Goal: Transaction & Acquisition: Book appointment/travel/reservation

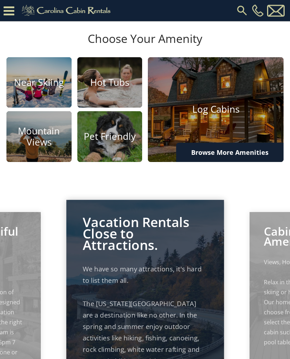
scroll to position [336, 0]
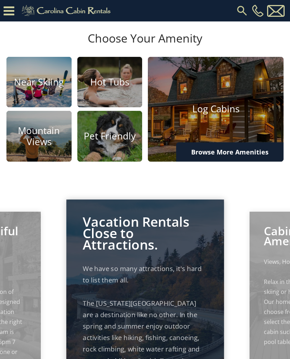
click at [44, 147] on h4 "Mountain Views" at bounding box center [38, 136] width 65 height 22
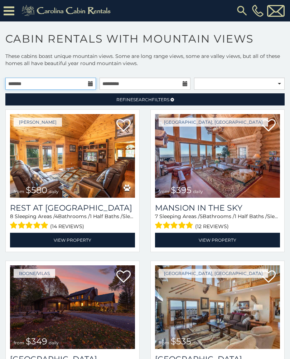
click at [84, 85] on input "text" at bounding box center [50, 84] width 91 height 12
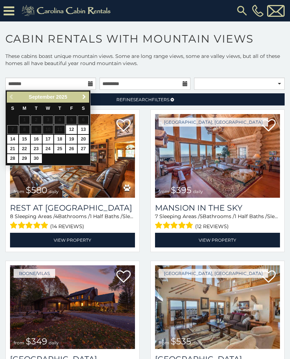
click at [79, 98] on link "Next" at bounding box center [83, 97] width 9 height 9
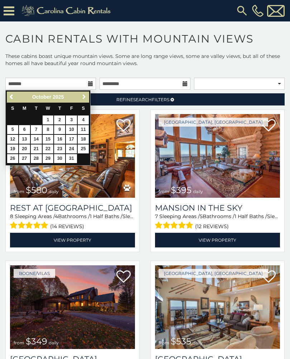
click at [84, 97] on span "Next" at bounding box center [84, 97] width 6 height 6
click at [86, 96] on span "Next" at bounding box center [84, 97] width 6 height 6
click at [86, 98] on span "Next" at bounding box center [84, 97] width 6 height 6
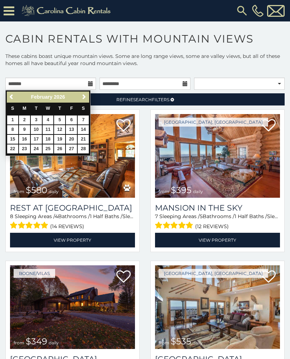
click at [49, 140] on link "18" at bounding box center [48, 139] width 11 height 9
type input "**********"
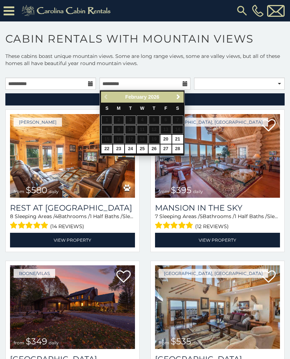
click at [107, 148] on link "22" at bounding box center [106, 149] width 11 height 9
type input "**********"
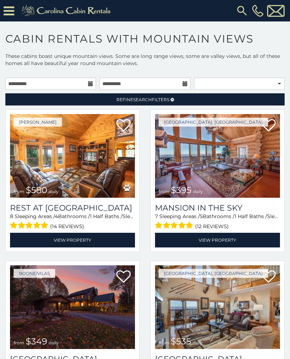
click at [157, 102] on span "Refine Search Filters" at bounding box center [142, 99] width 53 height 5
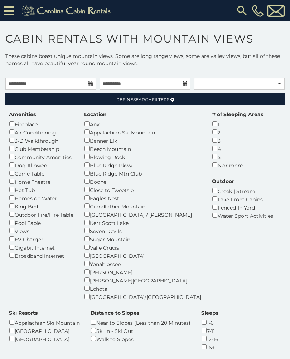
click at [206, 157] on div "# of Sleeping Areas 1 2 3 4 5 6 or more" at bounding box center [237, 140] width 62 height 58
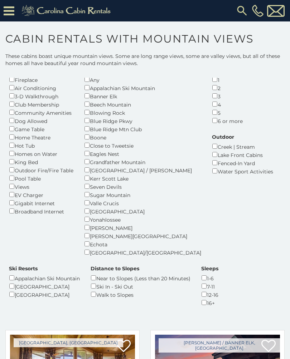
scroll to position [48, 0]
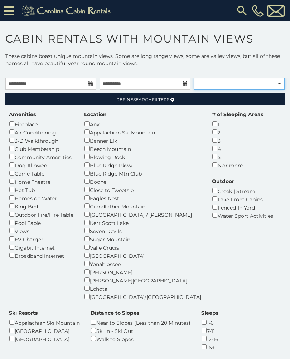
click at [278, 87] on select "**********" at bounding box center [239, 84] width 91 height 12
select select "*********"
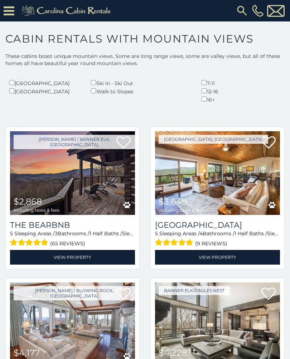
scroll to position [249, 0]
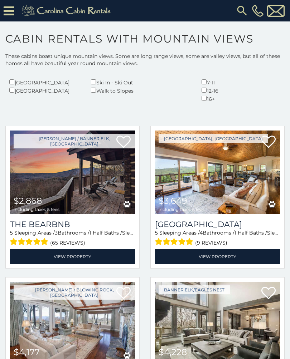
click at [91, 249] on link "View Property" at bounding box center [72, 256] width 125 height 15
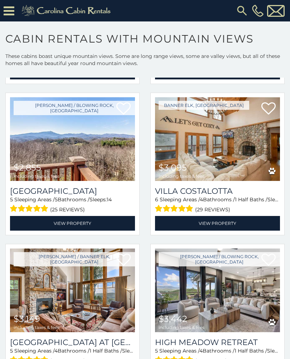
scroll to position [738, 0]
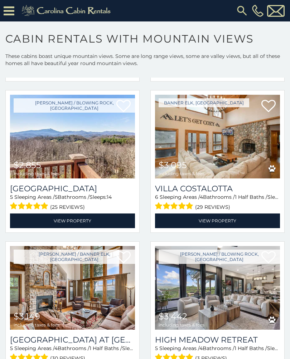
click at [56, 214] on link "View Property" at bounding box center [72, 221] width 125 height 15
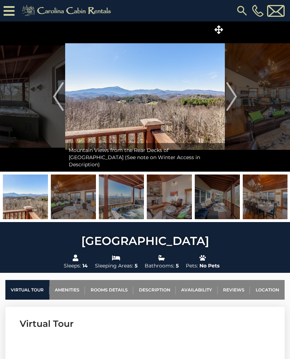
click at [229, 95] on img "Next" at bounding box center [231, 96] width 11 height 29
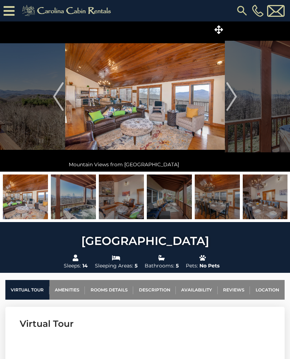
click at [237, 102] on button "Next" at bounding box center [232, 96] width 14 height 150
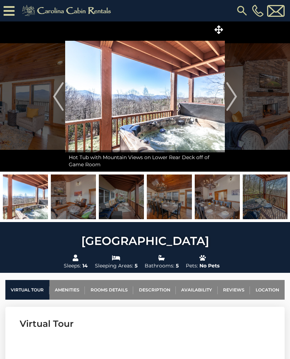
click at [237, 102] on button "Next" at bounding box center [232, 96] width 14 height 150
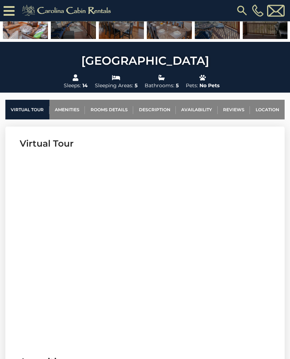
click at [120, 112] on link "Rooms Details" at bounding box center [109, 110] width 48 height 20
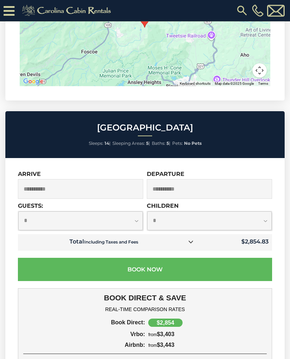
scroll to position [2321, 0]
click at [138, 211] on select "**********" at bounding box center [80, 220] width 124 height 19
select select "*"
click at [265, 211] on select "**********" at bounding box center [209, 220] width 124 height 19
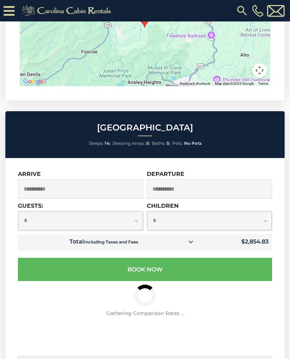
select select "*"
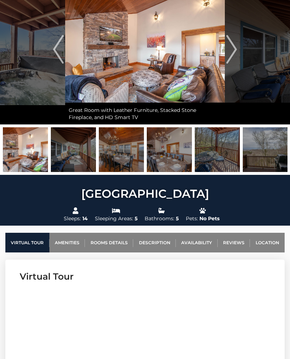
scroll to position [0, 0]
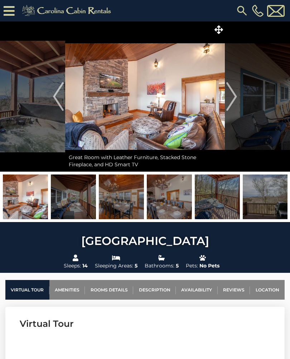
click at [278, 10] on img at bounding box center [276, 11] width 18 height 12
click at [14, 10] on icon at bounding box center [9, 11] width 11 height 13
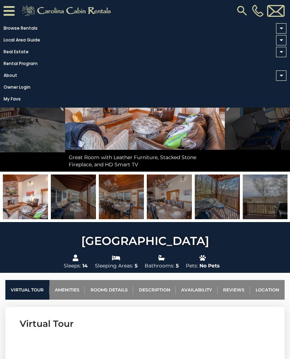
click at [18, 12] on img at bounding box center [67, 11] width 99 height 14
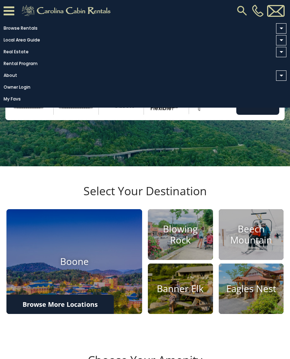
click at [13, 9] on icon at bounding box center [9, 11] width 11 height 13
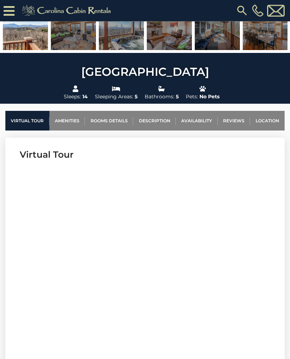
scroll to position [184, 0]
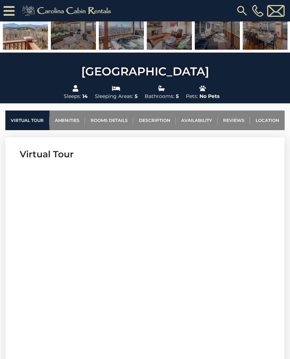
click at [268, 121] on link "Location" at bounding box center [267, 121] width 35 height 20
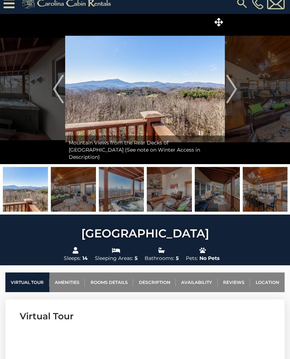
scroll to position [0, 0]
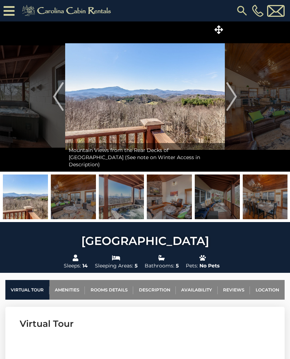
click at [223, 31] on span at bounding box center [218, 29] width 13 height 13
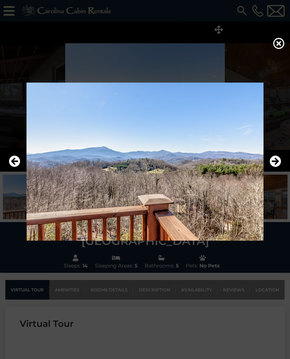
click at [280, 41] on icon at bounding box center [278, 43] width 11 height 11
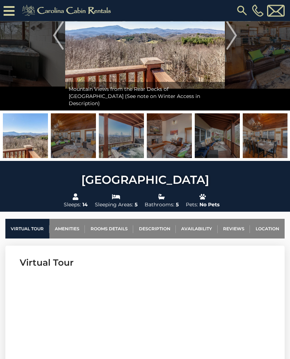
click at [73, 226] on link "Amenities" at bounding box center [67, 229] width 36 height 20
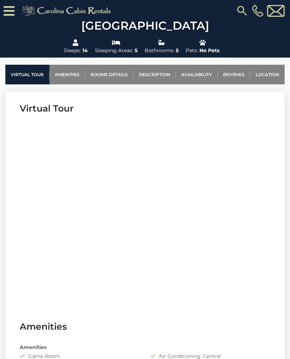
scroll to position [230, 0]
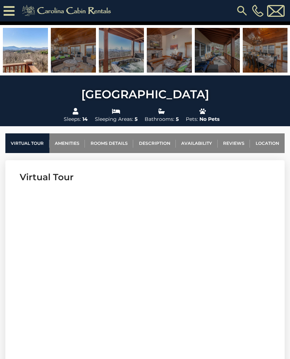
scroll to position [164, 0]
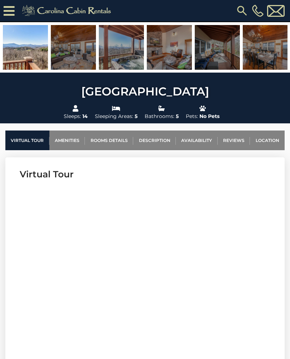
click at [158, 139] on link "Description" at bounding box center [154, 141] width 43 height 20
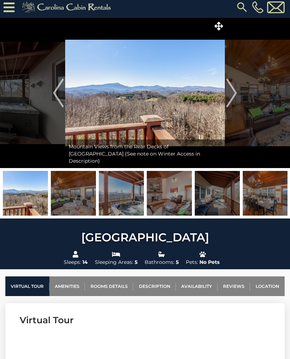
scroll to position [0, 0]
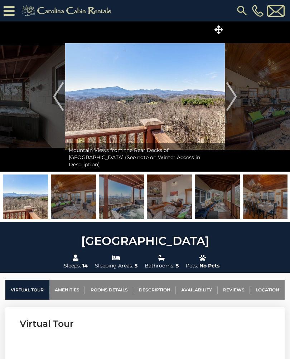
click at [240, 11] on img at bounding box center [241, 10] width 13 height 13
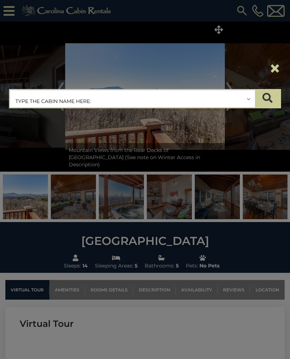
click at [240, 15] on div "**********" at bounding box center [145, 179] width 290 height 359
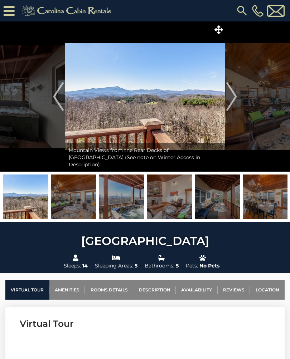
click at [276, 11] on img at bounding box center [276, 11] width 18 height 12
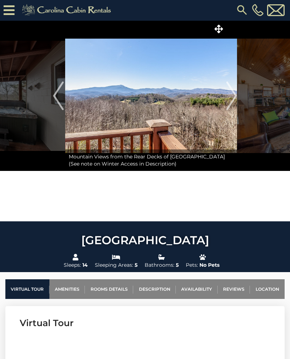
scroll to position [0, 0]
